Goal: Information Seeking & Learning: Find specific fact

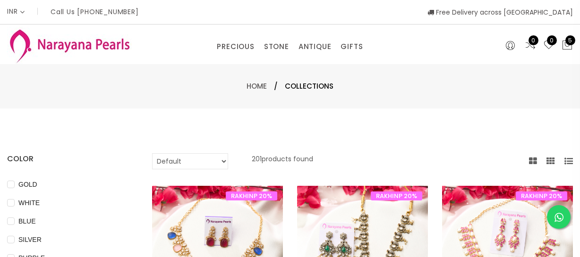
select select "INR"
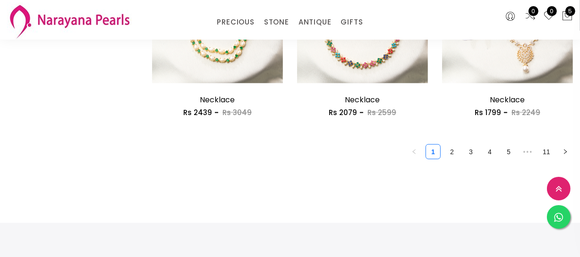
scroll to position [1245, 0]
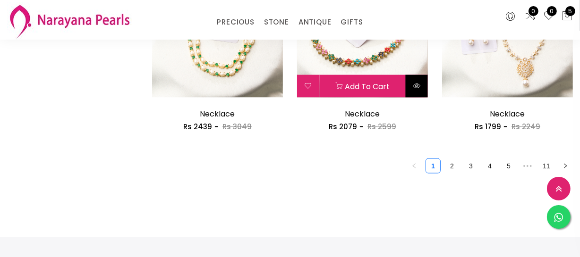
click at [416, 92] on button at bounding box center [417, 86] width 22 height 23
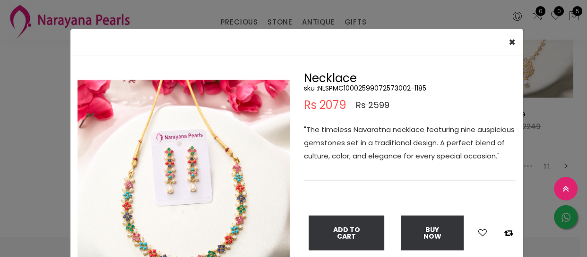
click at [47, 187] on div "× Close Double (click / press) on the image to zoom (in / out). Necklace sku : …" at bounding box center [293, 128] width 587 height 257
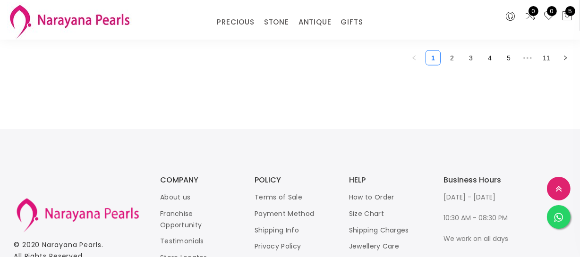
scroll to position [1288, 0]
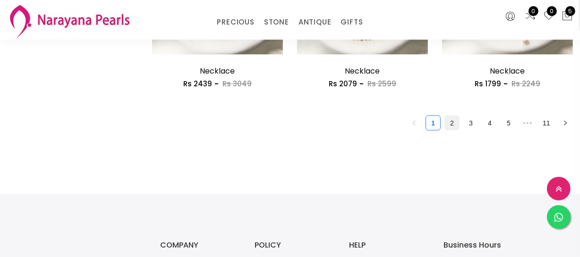
click at [449, 123] on link "2" at bounding box center [452, 123] width 14 height 14
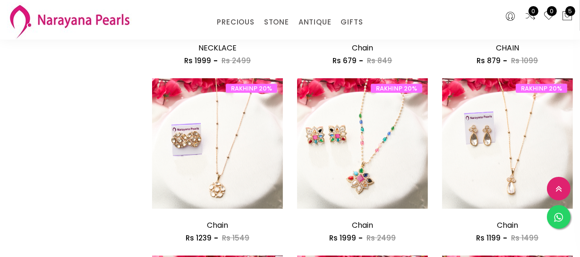
scroll to position [515, 0]
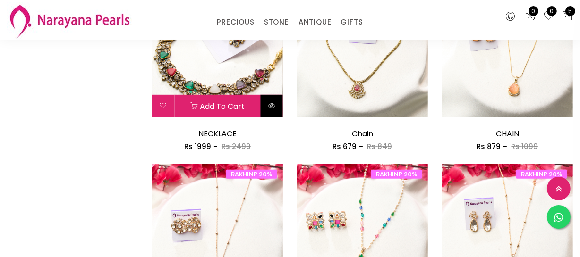
click at [272, 104] on icon at bounding box center [272, 106] width 8 height 8
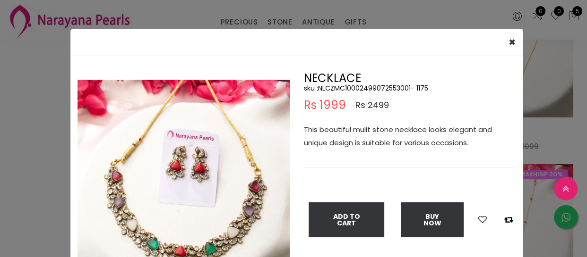
click at [31, 144] on div "× Close Double (click / press) on the image to zoom (in / out). NECKLACE sku : …" at bounding box center [293, 128] width 587 height 257
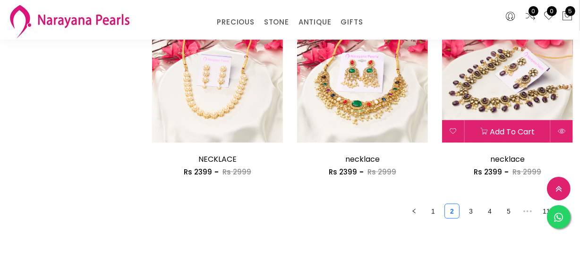
scroll to position [1202, 0]
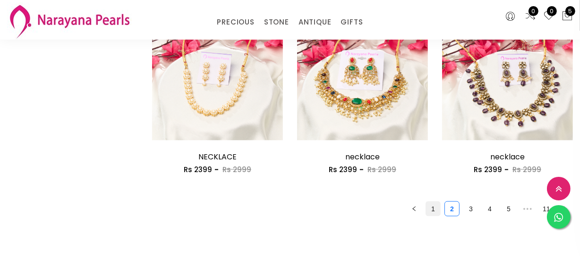
click at [429, 205] on link "1" at bounding box center [433, 209] width 14 height 14
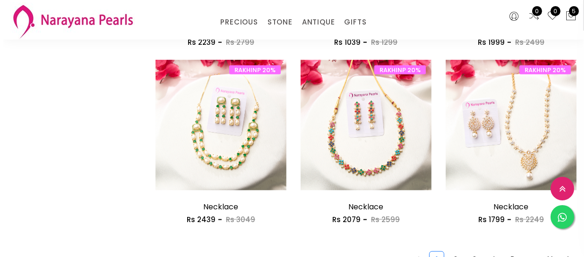
scroll to position [1159, 0]
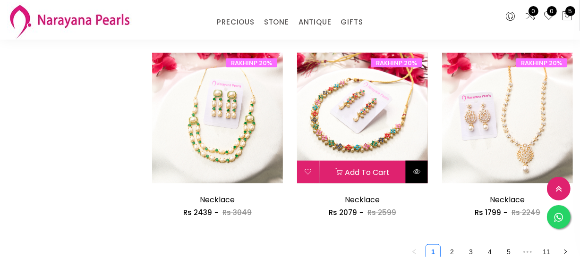
click at [418, 176] on button at bounding box center [417, 172] width 22 height 23
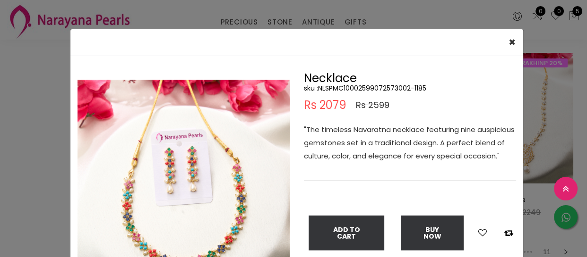
click at [13, 194] on div "× Close Double (click / press) on the image to zoom (in / out). Necklace sku : …" at bounding box center [293, 128] width 587 height 257
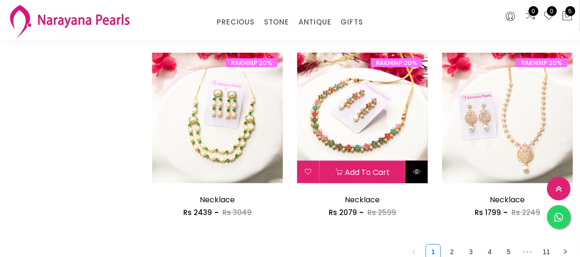
click at [410, 178] on button at bounding box center [417, 172] width 22 height 23
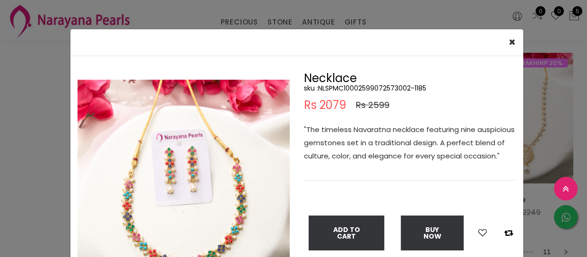
scroll to position [85, 0]
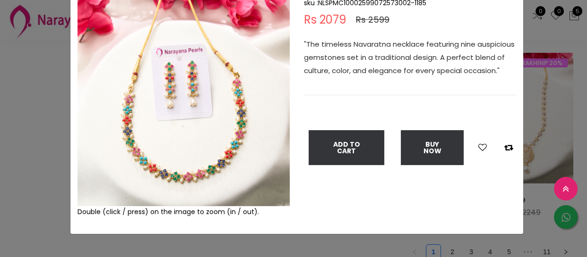
click at [24, 168] on div "× Close Double (click / press) on the image to zoom (in / out). Necklace sku : …" at bounding box center [293, 128] width 587 height 257
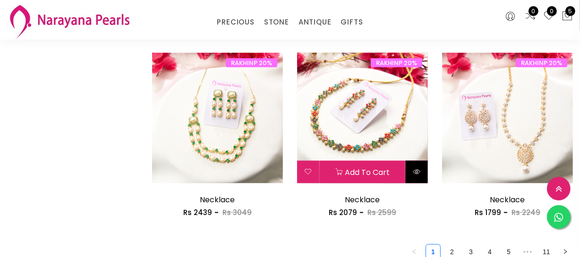
click at [420, 172] on icon at bounding box center [417, 172] width 8 height 8
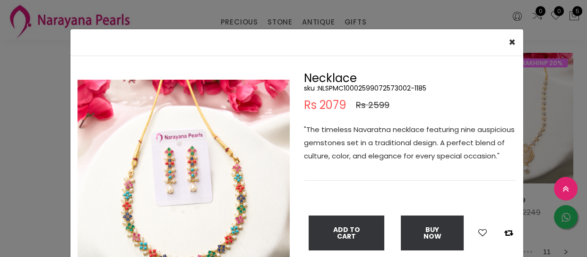
click at [386, 85] on h5 "sku : NLSPMC10002599072573002-1185" at bounding box center [410, 88] width 212 height 9
copy h5 "NLSPMC10002599072573002"
